Goal: Information Seeking & Learning: Learn about a topic

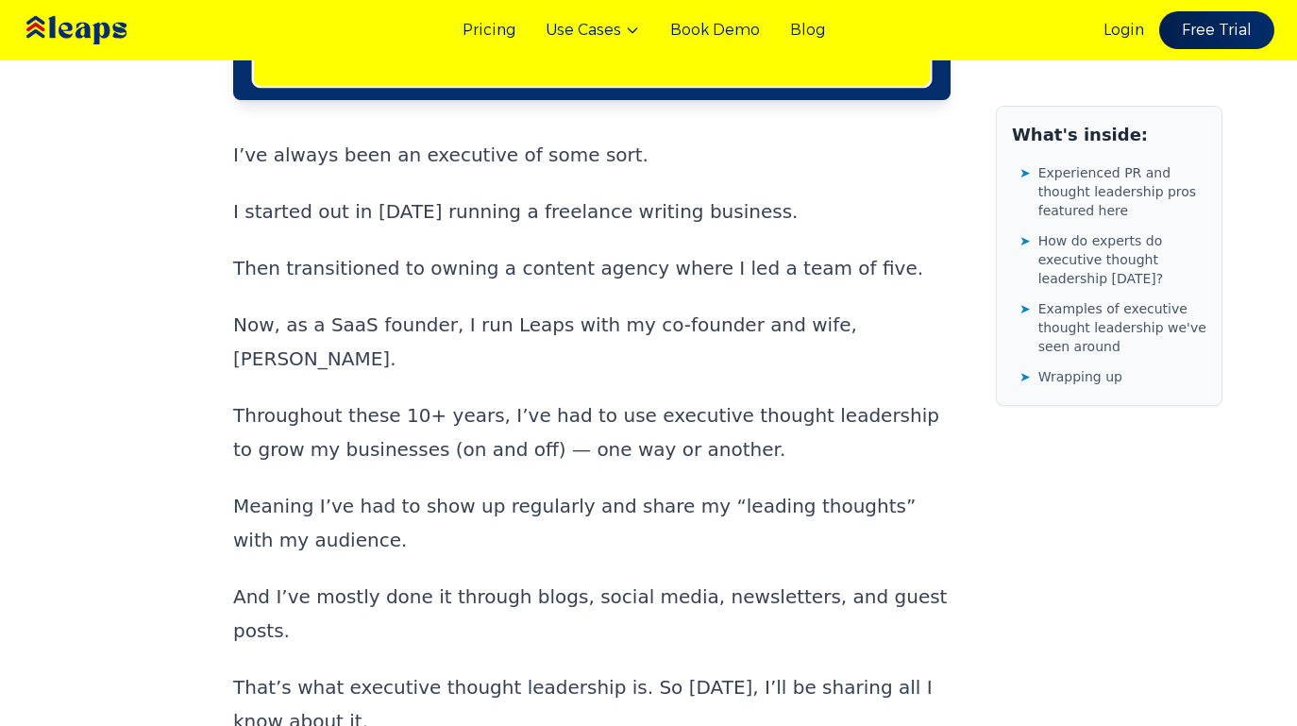
scroll to position [665, 0]
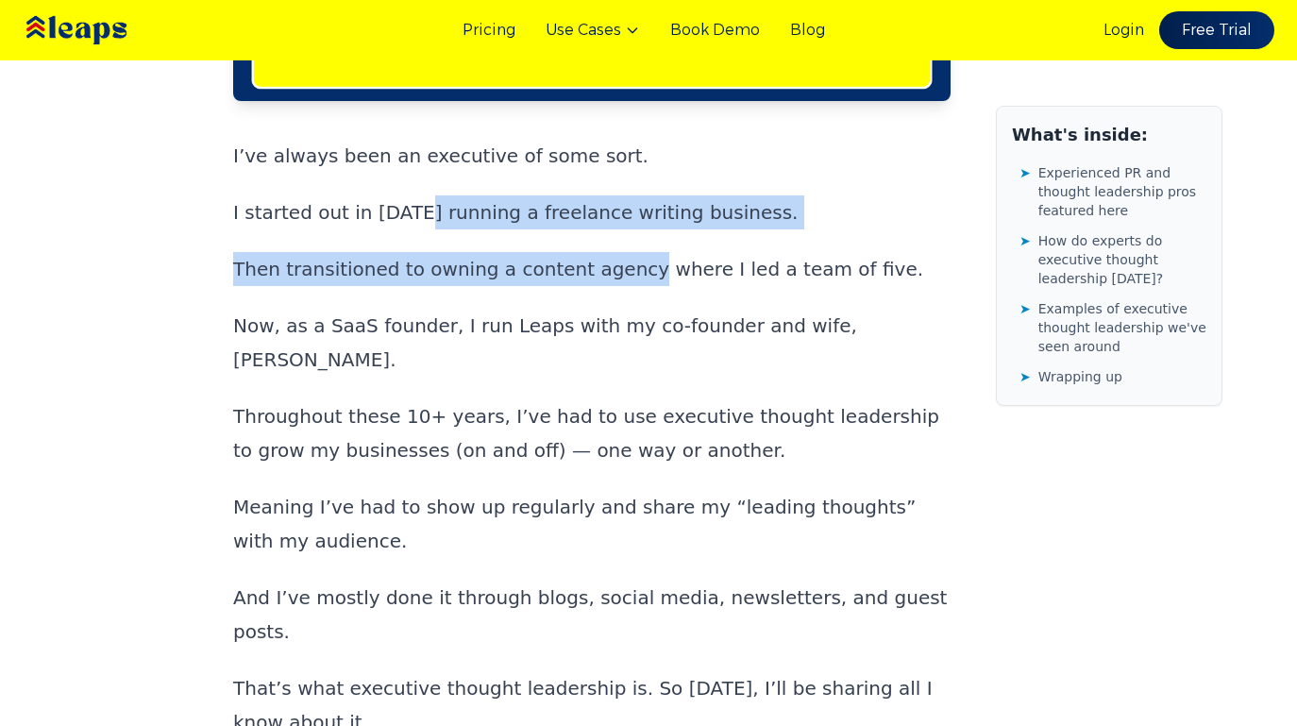
drag, startPoint x: 405, startPoint y: 169, endPoint x: 608, endPoint y: 214, distance: 207.9
click at [608, 214] on div "I’ve always been an executive of some sort. I started out in [DATE] running a f…" at bounding box center [591, 512] width 717 height 747
click at [608, 252] on p "Then transitioned to owning a content agency where I led a team of five." at bounding box center [591, 269] width 717 height 34
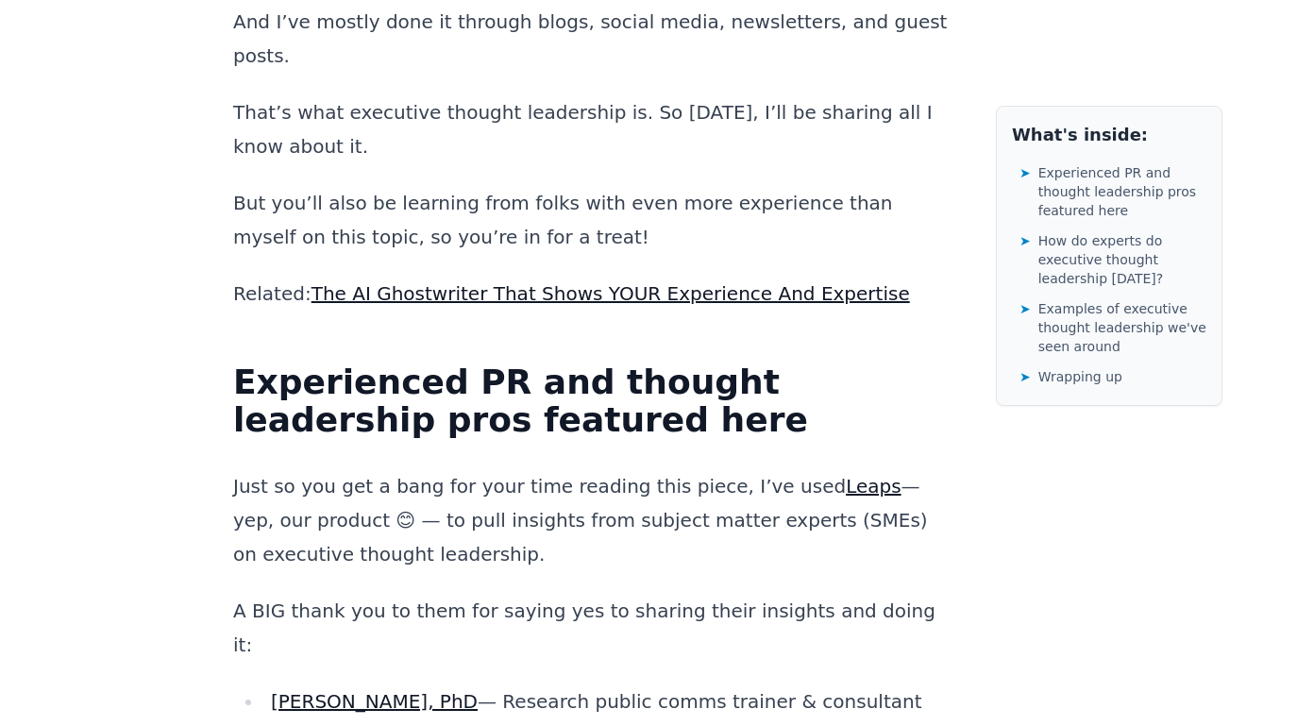
scroll to position [1299, 0]
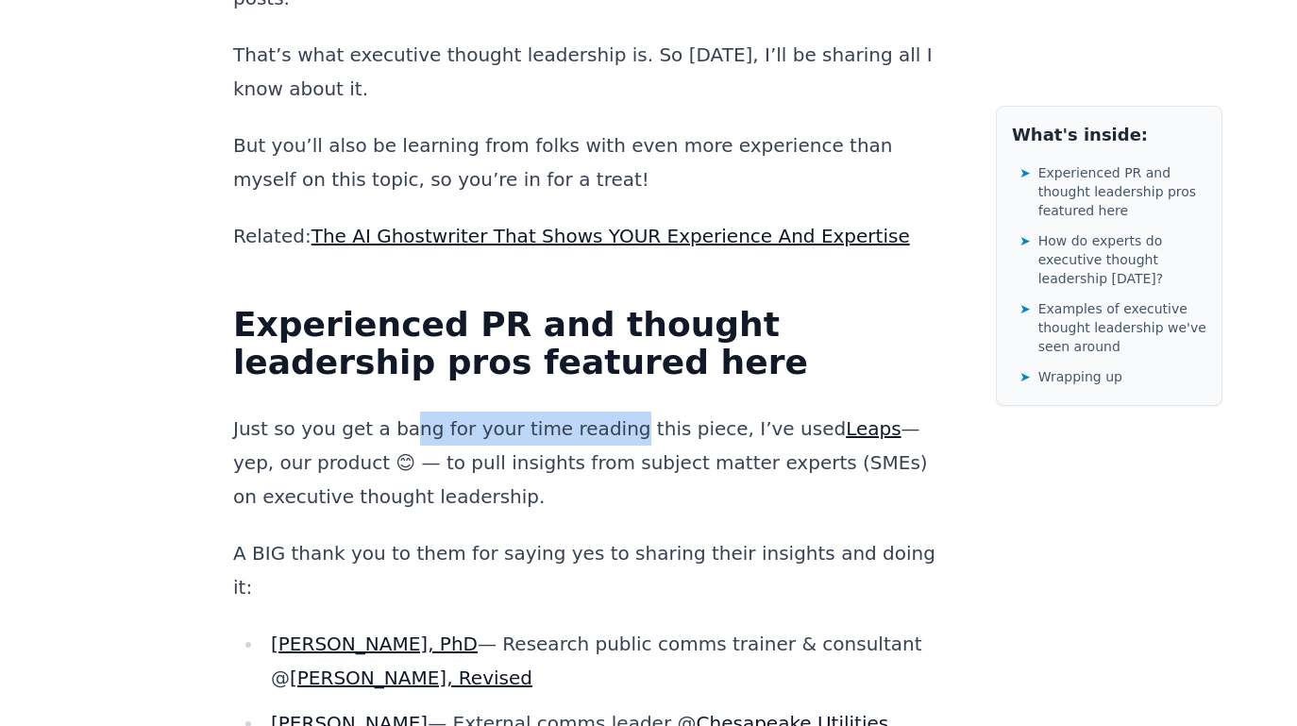
drag, startPoint x: 403, startPoint y: 282, endPoint x: 594, endPoint y: 294, distance: 191.0
click at [594, 411] on p "Just so you get a bang for your time reading this piece, I’ve used Leaps — yep,…" at bounding box center [591, 462] width 717 height 102
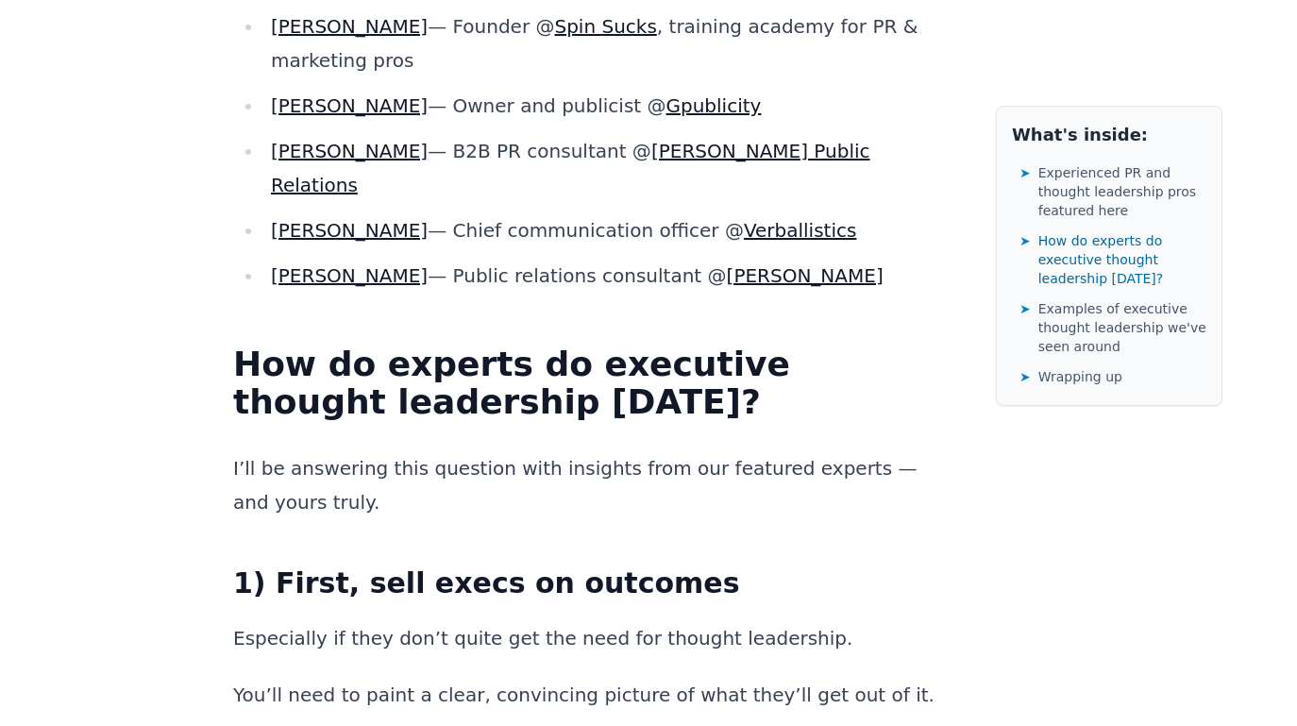
scroll to position [2092, 0]
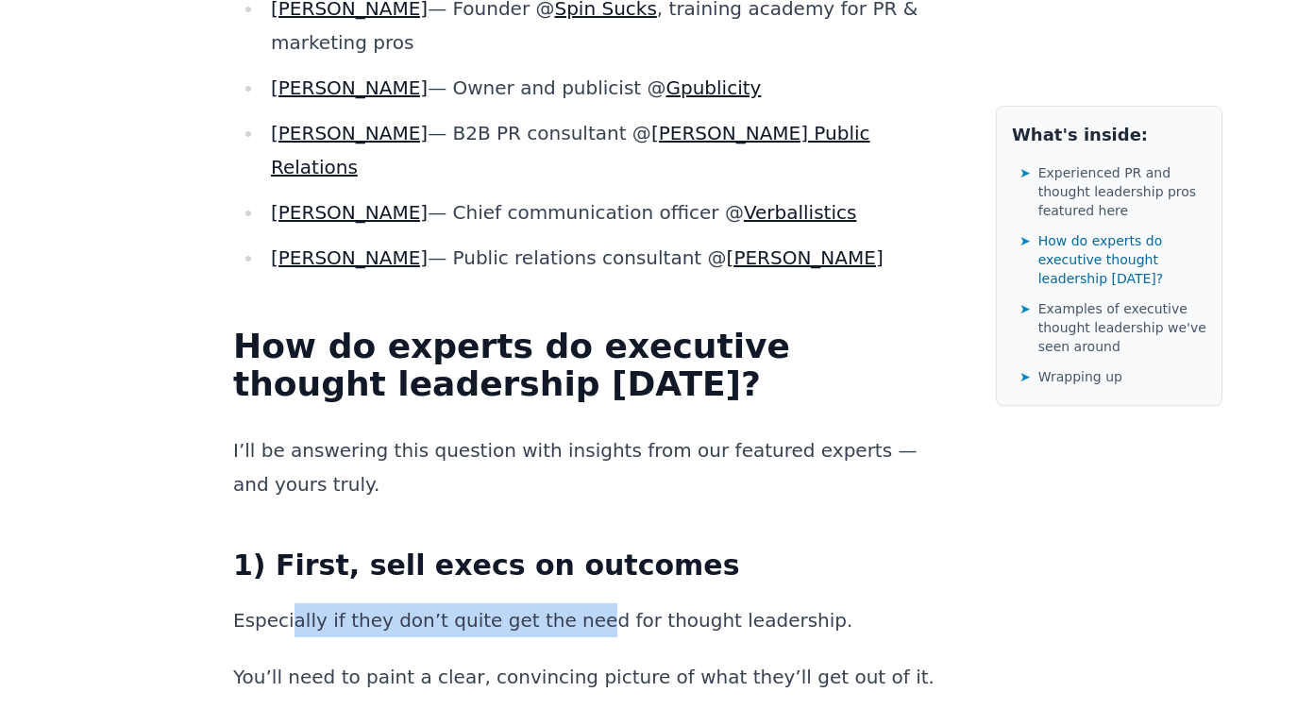
drag, startPoint x: 290, startPoint y: 316, endPoint x: 559, endPoint y: 317, distance: 269.0
click at [559, 603] on p "Especially if they don’t quite get the need for thought leadership." at bounding box center [591, 620] width 717 height 34
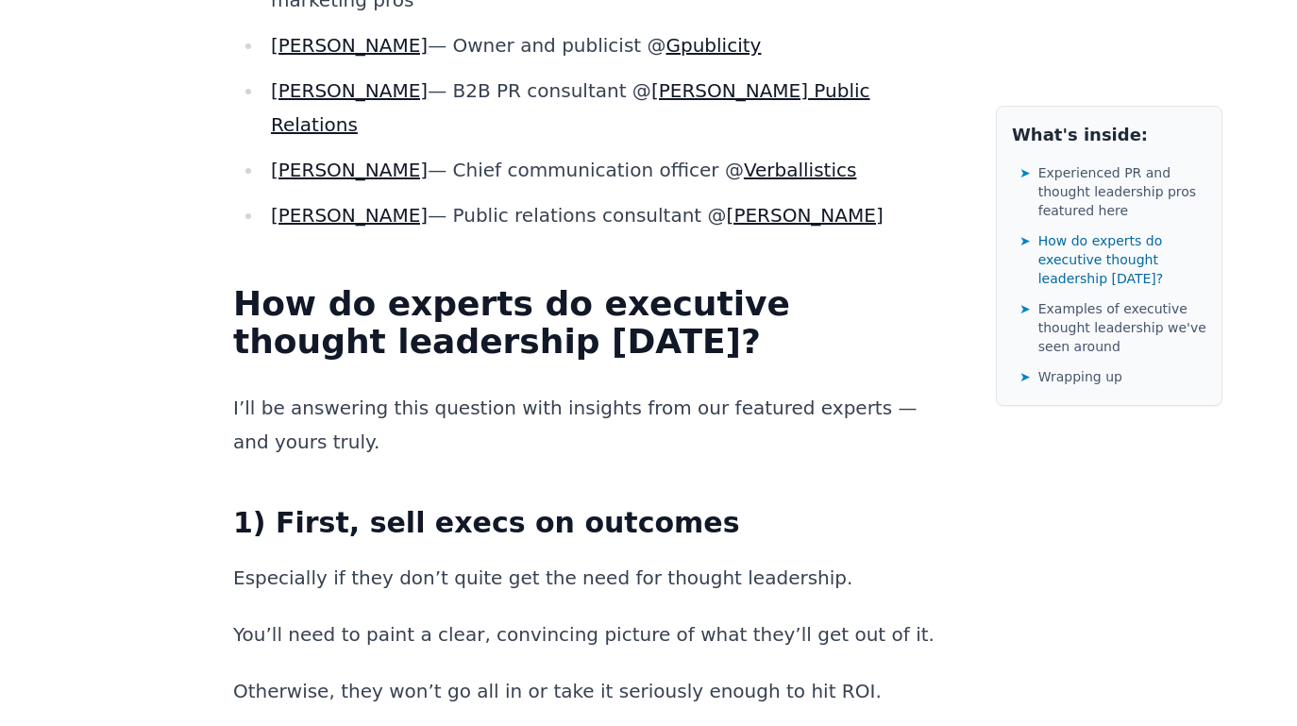
scroll to position [2169, 0]
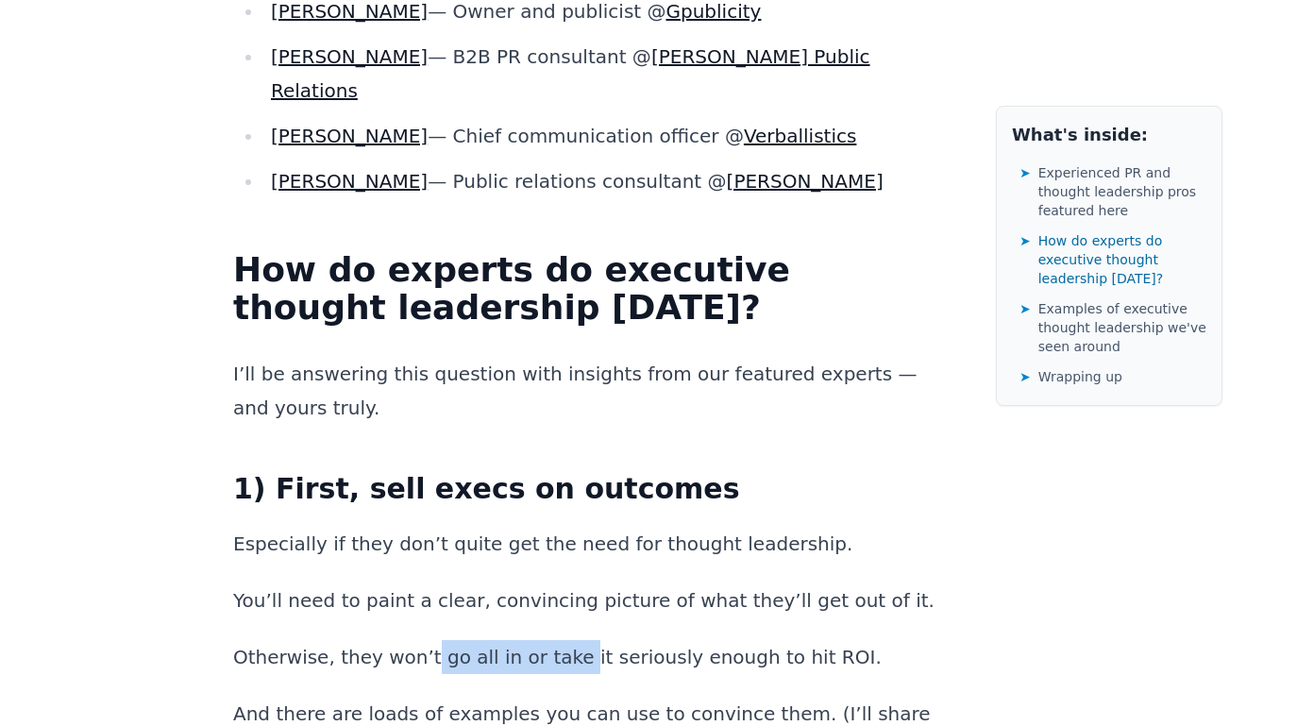
drag, startPoint x: 413, startPoint y: 340, endPoint x: 540, endPoint y: 347, distance: 126.7
click at [540, 640] on p "Otherwise, they won’t go all in or take it seriously enough to hit ROI." at bounding box center [591, 657] width 717 height 34
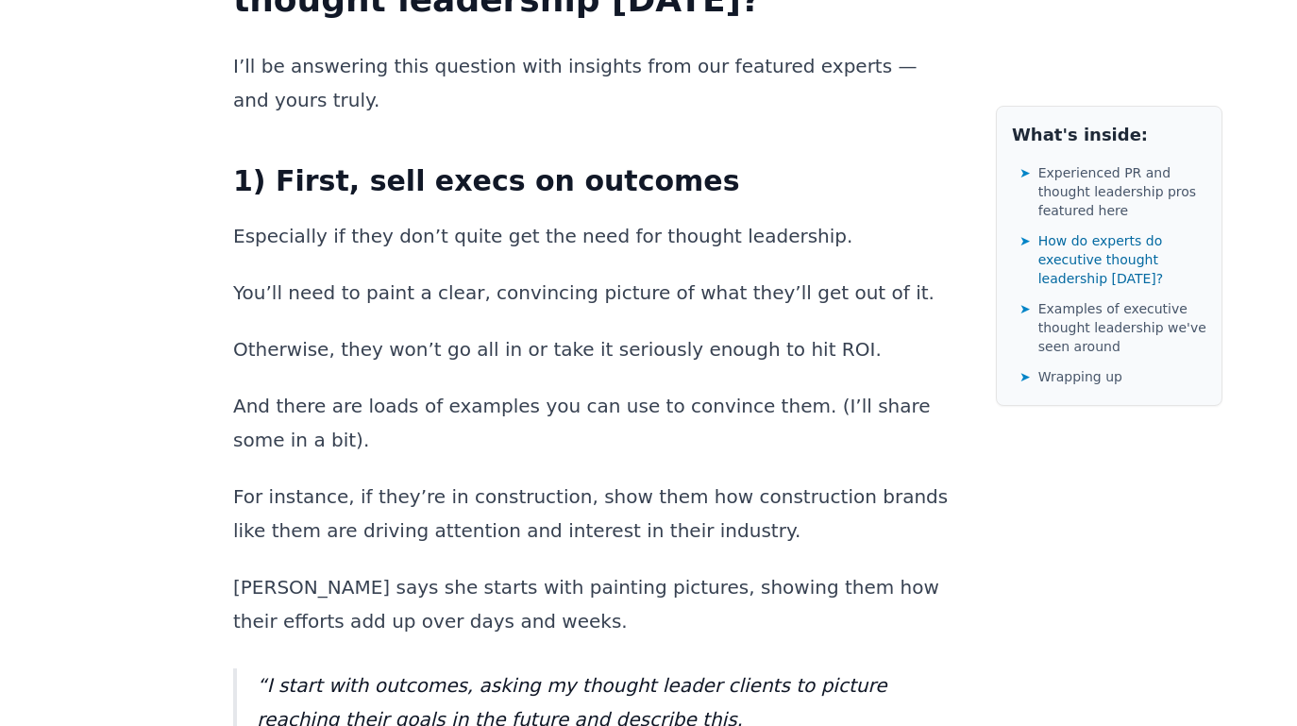
scroll to position [2477, 0]
drag, startPoint x: 390, startPoint y: 391, endPoint x: 529, endPoint y: 401, distance: 140.1
drag, startPoint x: 418, startPoint y: 472, endPoint x: 673, endPoint y: 475, distance: 254.8
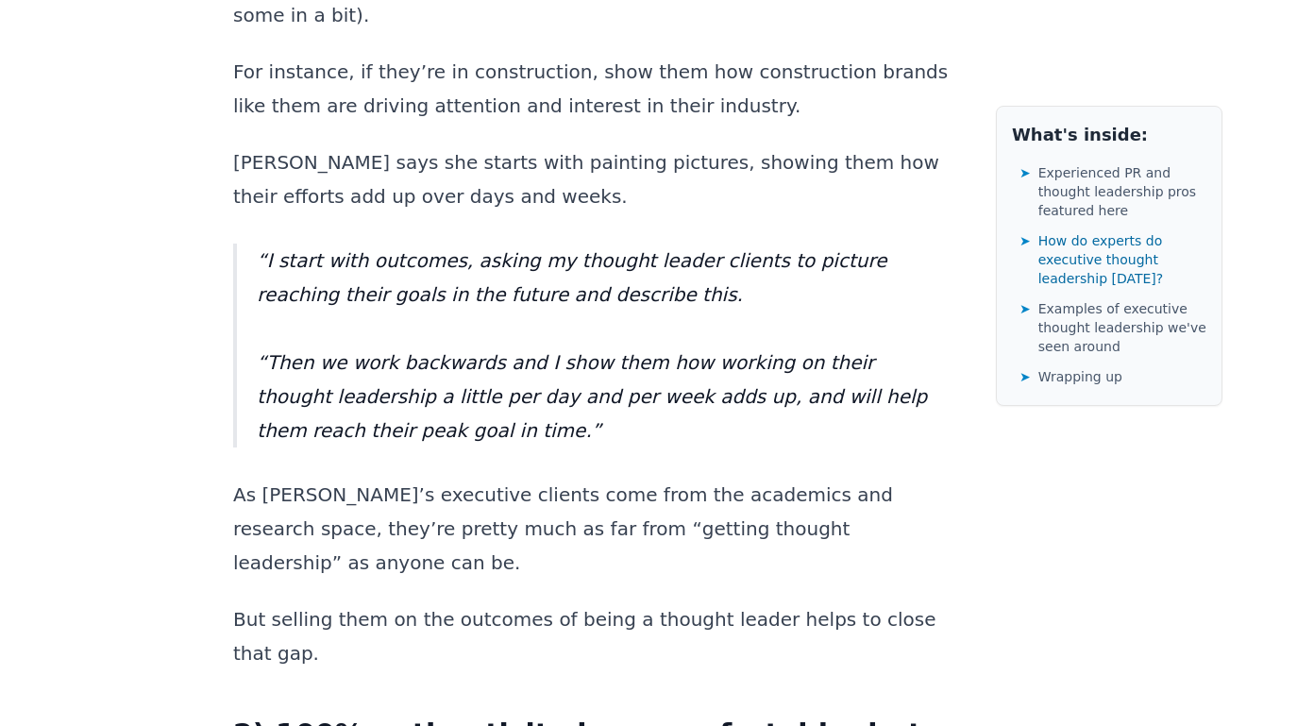
scroll to position [2980, 0]
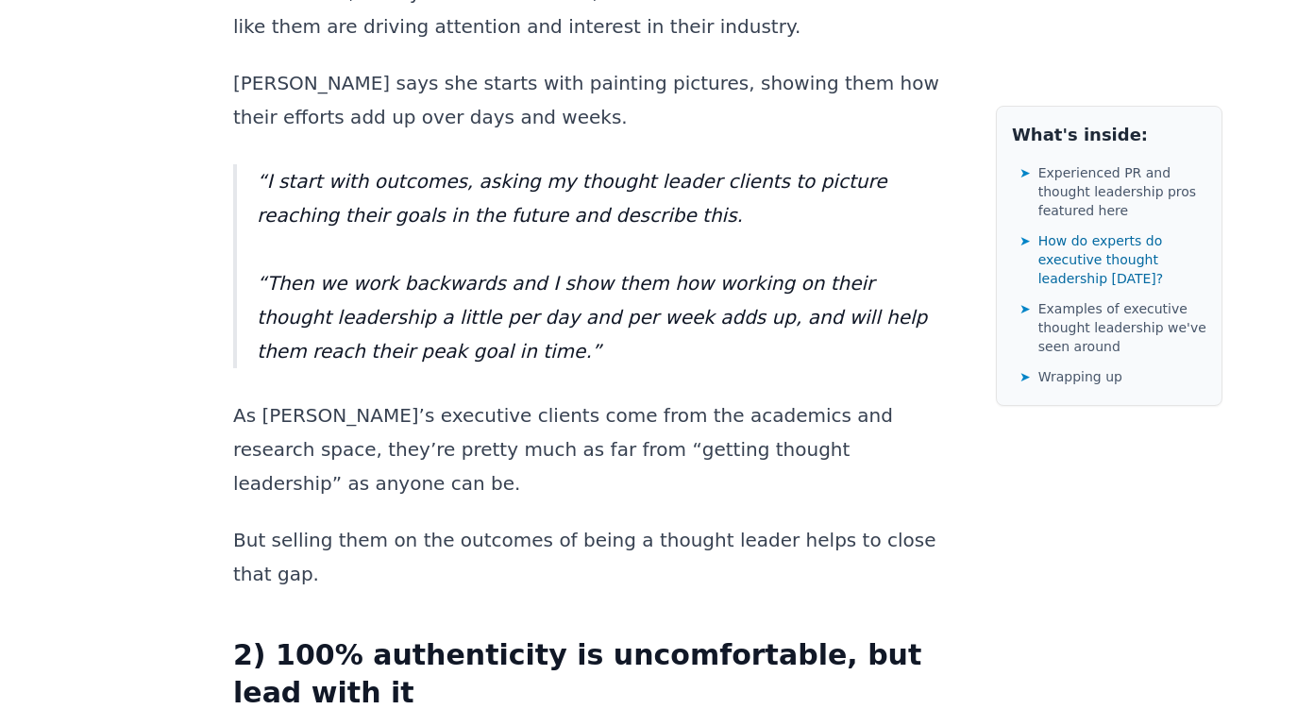
drag, startPoint x: 471, startPoint y: 321, endPoint x: 695, endPoint y: 349, distance: 225.4
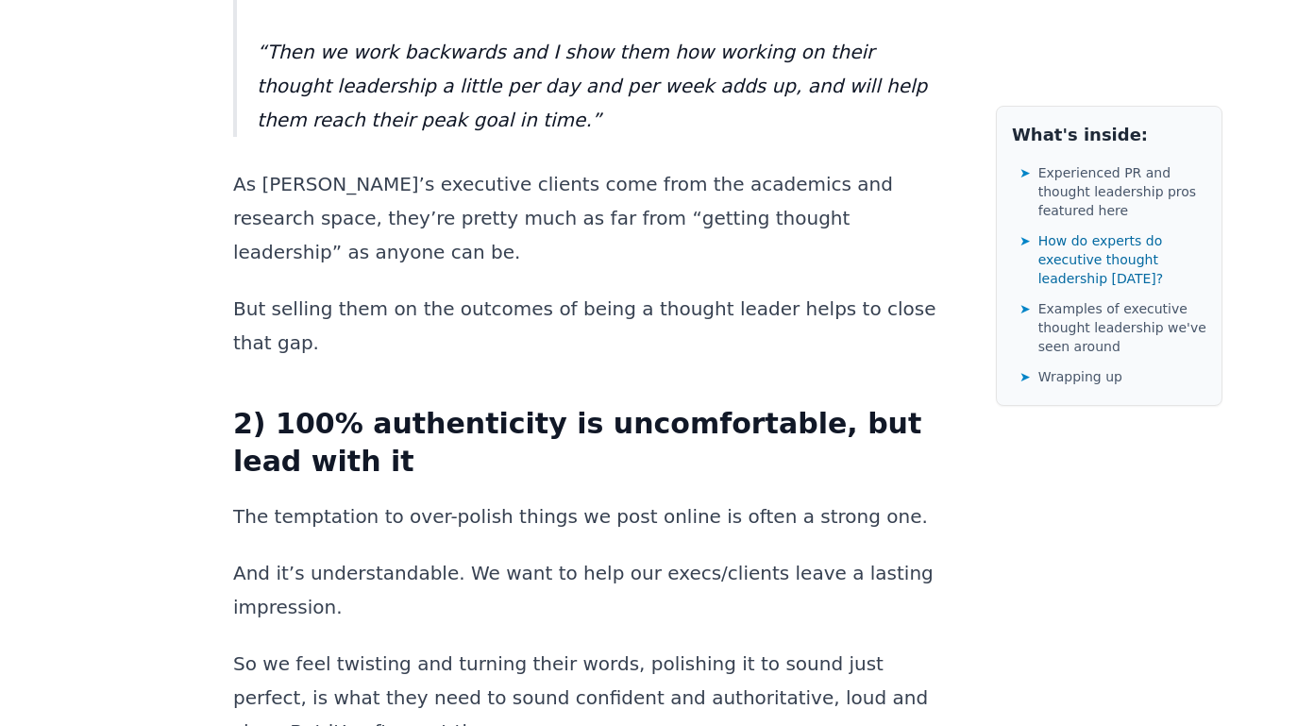
scroll to position [3232, 0]
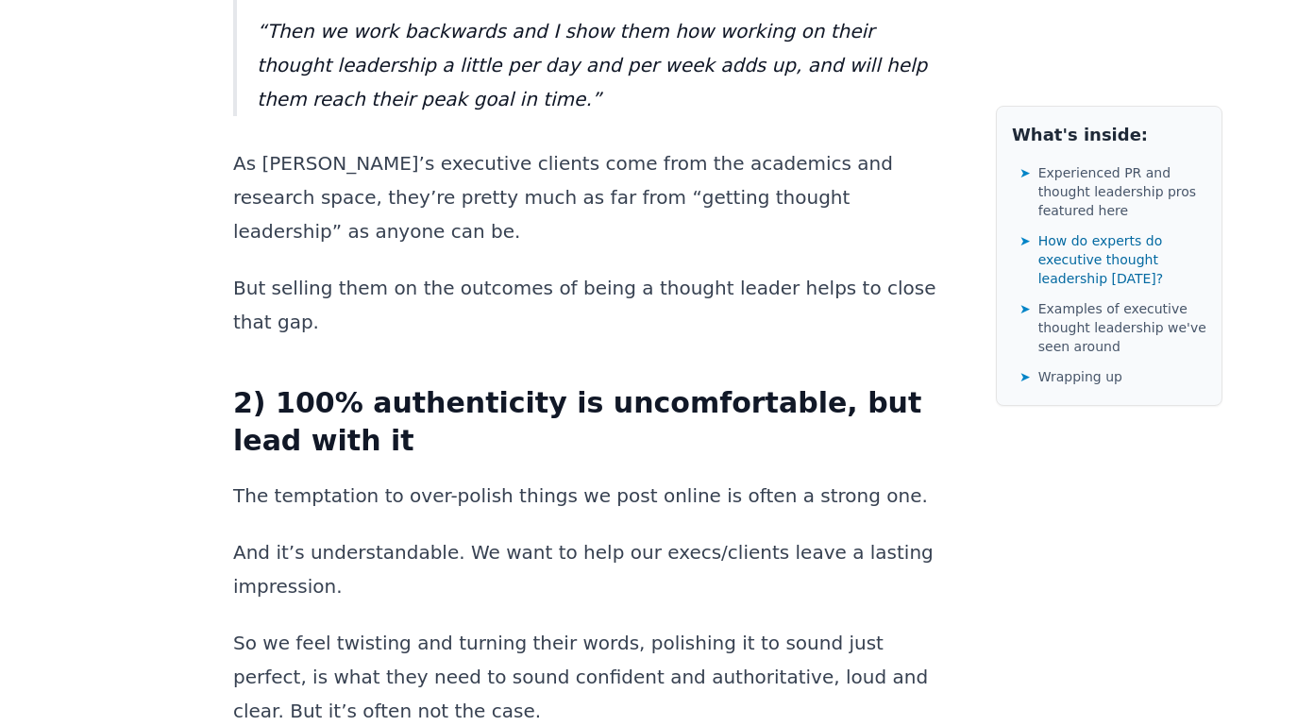
drag, startPoint x: 486, startPoint y: 365, endPoint x: 702, endPoint y: 393, distance: 217.8
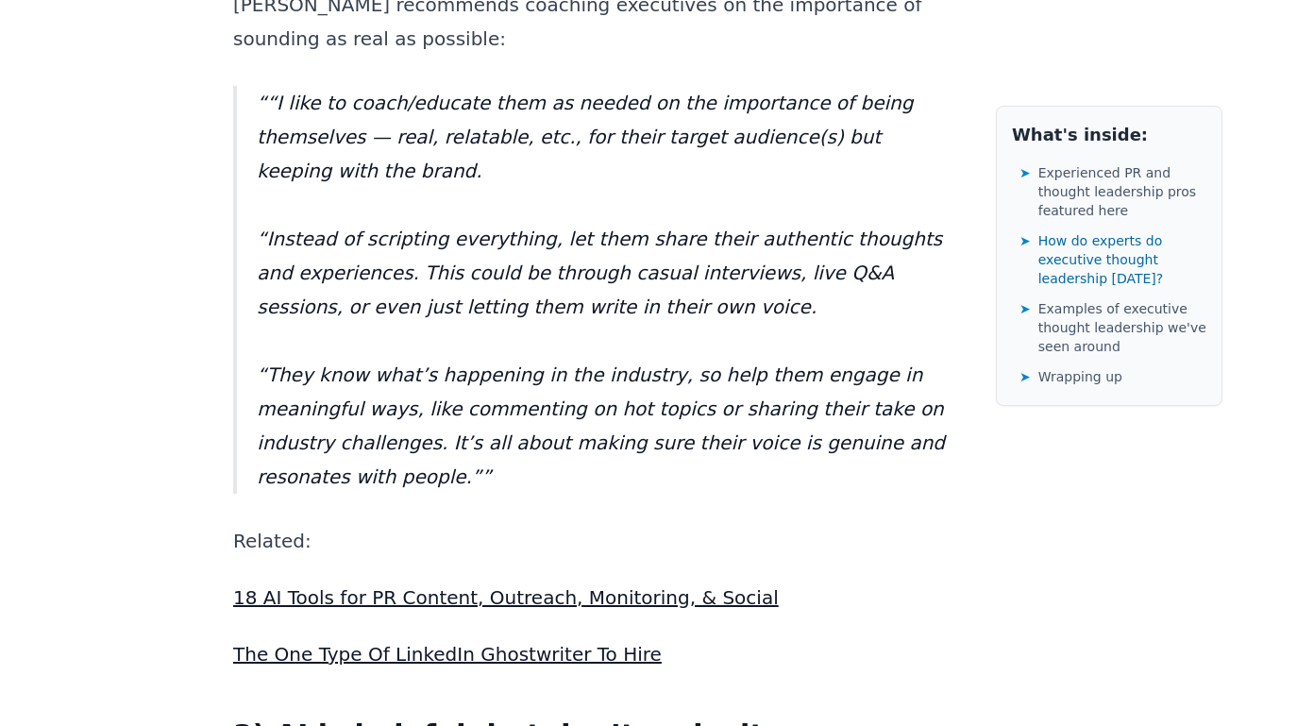
scroll to position [4729, 0]
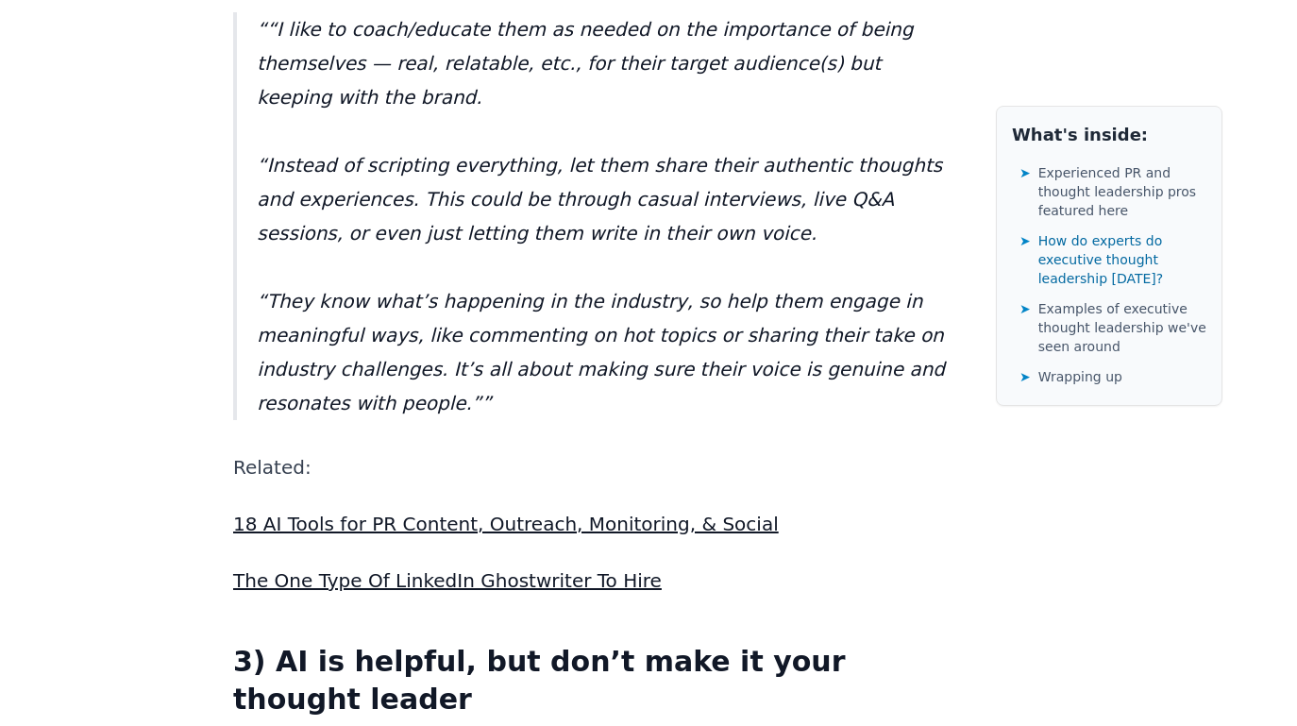
drag, startPoint x: 361, startPoint y: 193, endPoint x: 560, endPoint y: 214, distance: 200.2
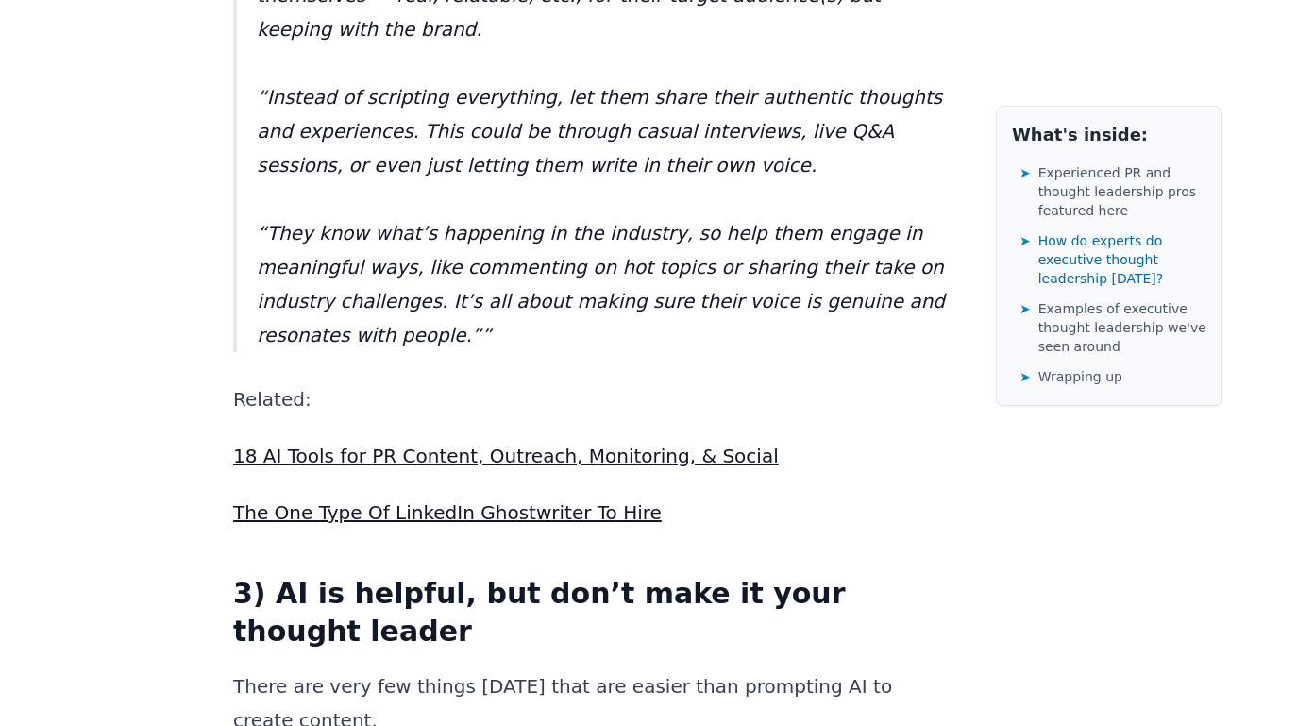
scroll to position [4798, 0]
